Goal: Information Seeking & Learning: Check status

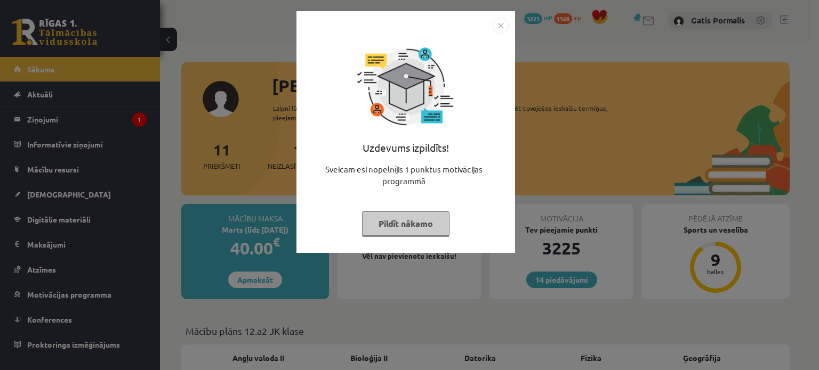
click at [501, 21] on img "Close" at bounding box center [500, 26] width 16 height 16
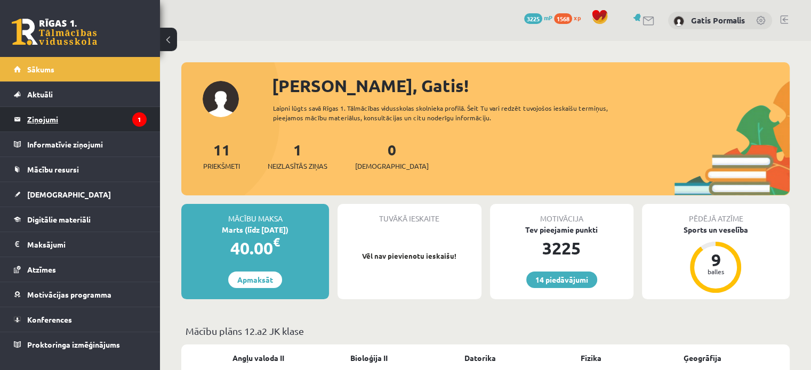
click at [91, 122] on legend "Ziņojumi 1" at bounding box center [86, 119] width 119 height 25
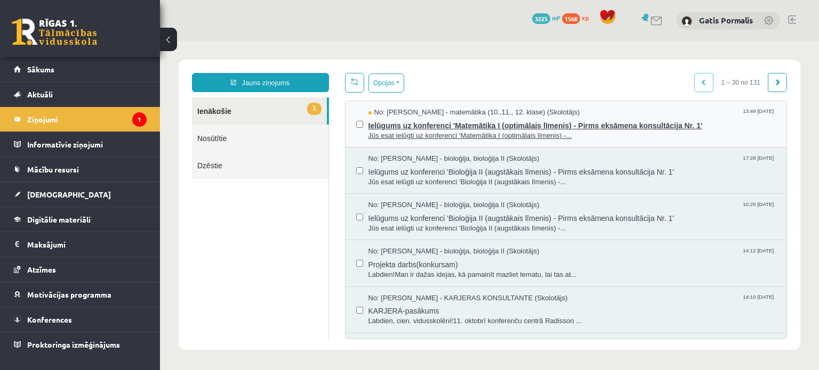
click at [392, 122] on span "Ielūgums uz konferenci 'Matemātika I (optimālais līmenis) - Pirms eksāmena kons…" at bounding box center [572, 124] width 408 height 13
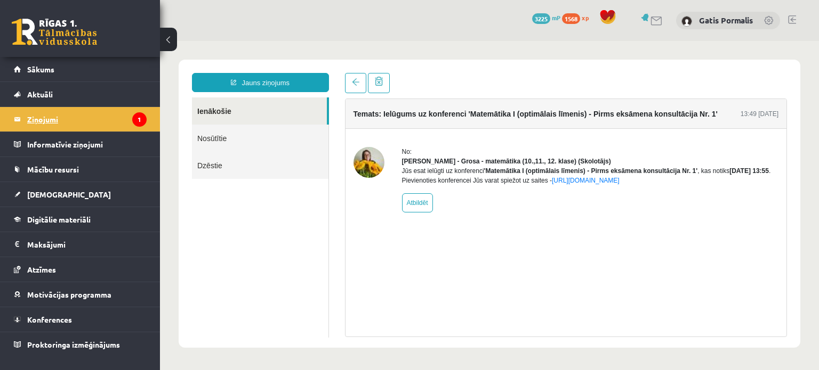
click at [43, 120] on legend "Ziņojumi 1" at bounding box center [86, 119] width 119 height 25
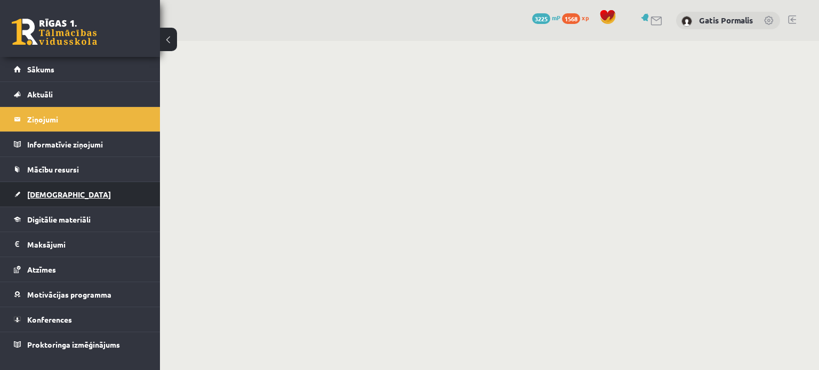
click at [50, 194] on span "[DEMOGRAPHIC_DATA]" at bounding box center [69, 195] width 84 height 10
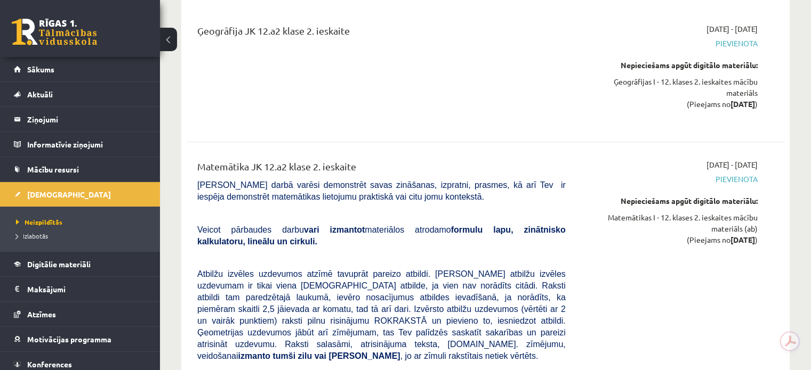
scroll to position [717, 0]
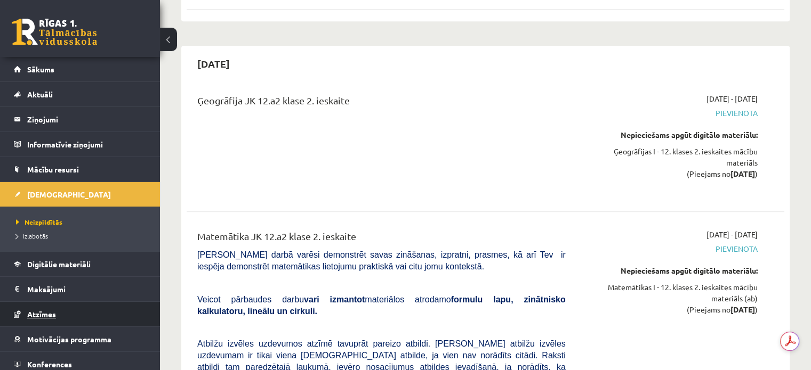
click at [49, 317] on span "Atzīmes" at bounding box center [41, 315] width 29 height 10
